Goal: Navigation & Orientation: Find specific page/section

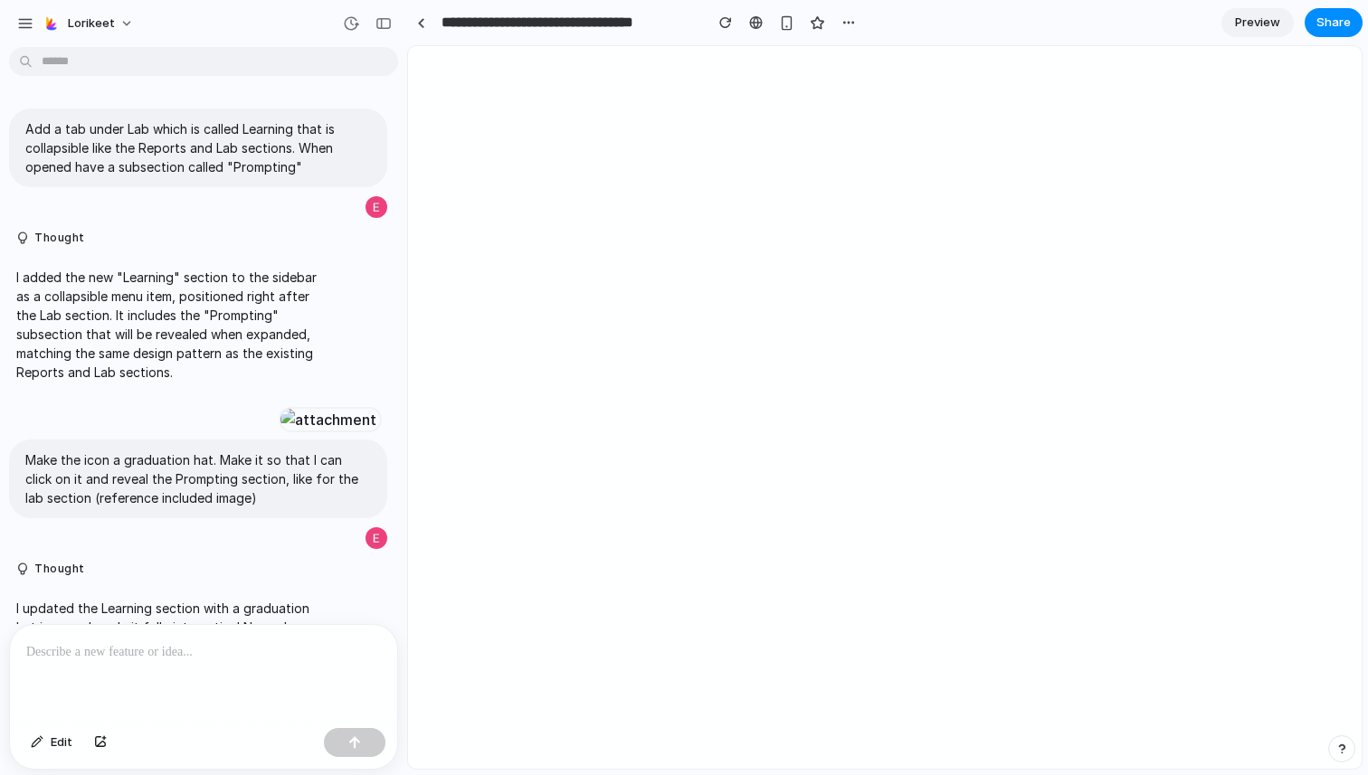
scroll to position [2586, 0]
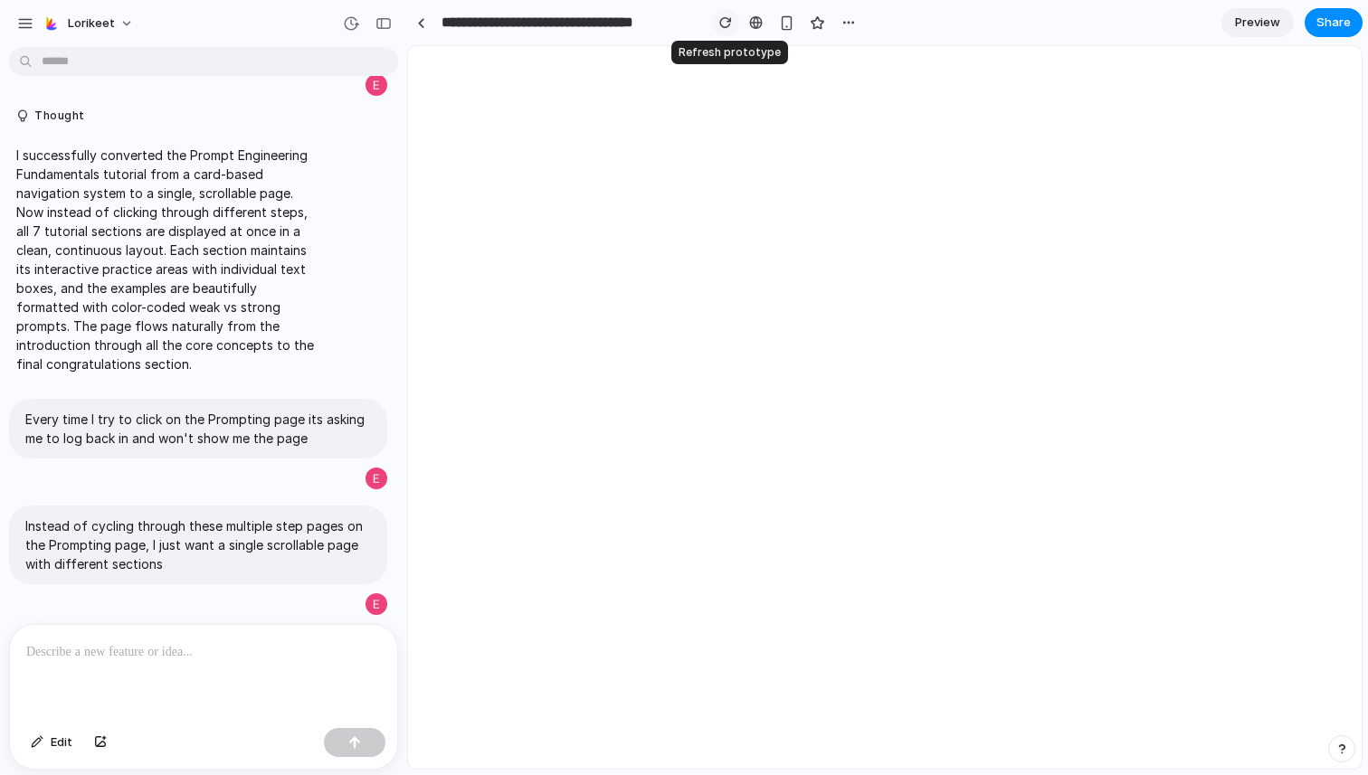
click at [722, 24] on div "button" at bounding box center [725, 22] width 13 height 13
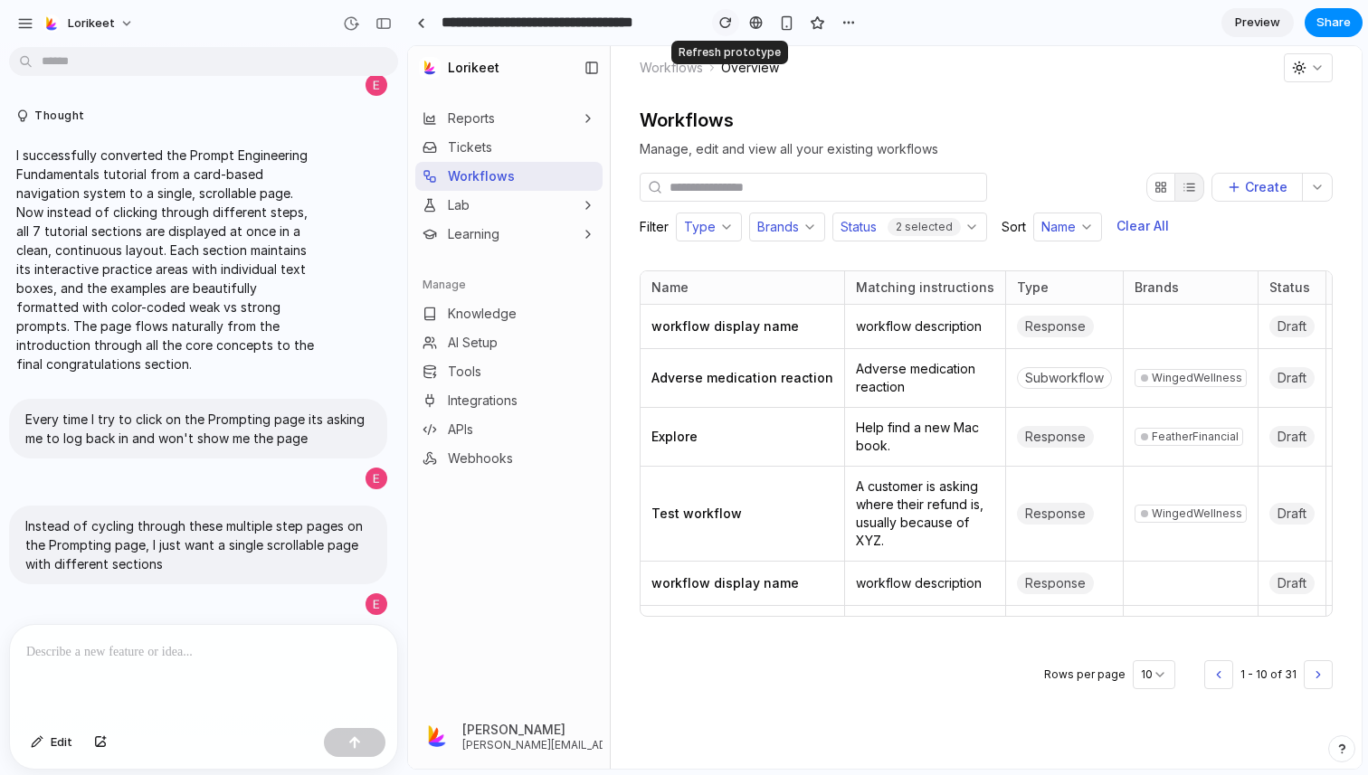
scroll to position [0, 0]
click at [488, 240] on link "Learning" at bounding box center [460, 234] width 77 height 18
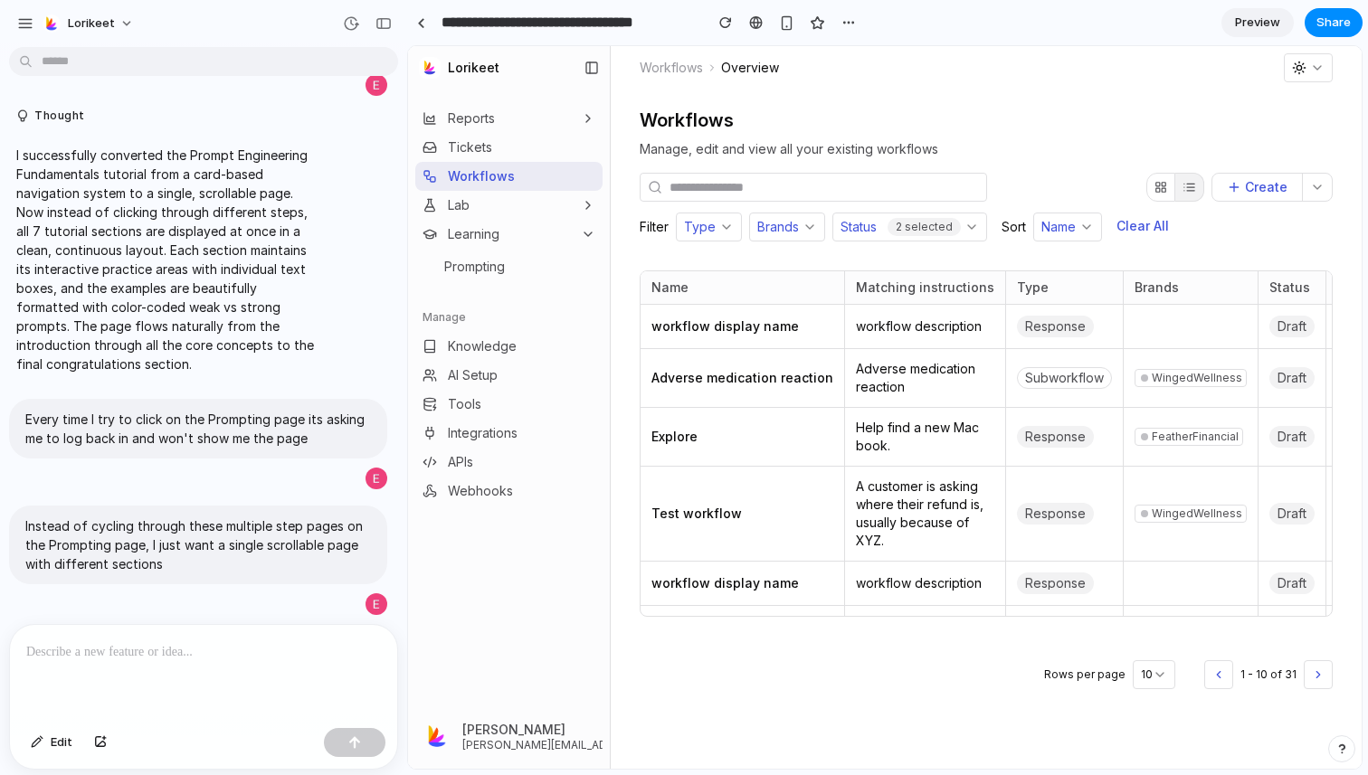
click at [1249, 31] on link "Preview" at bounding box center [1257, 22] width 72 height 29
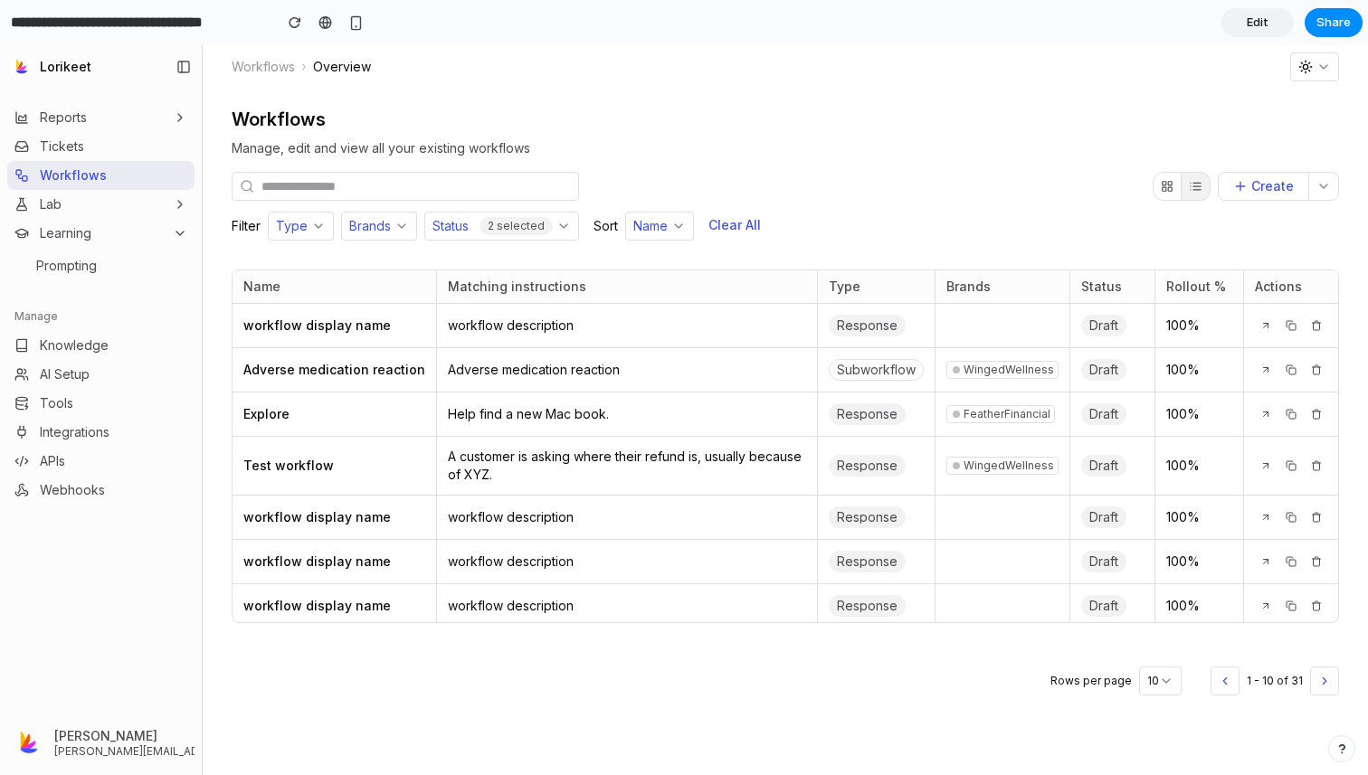
click at [62, 237] on link "Learning" at bounding box center [52, 233] width 77 height 18
